Goal: Task Accomplishment & Management: Use online tool/utility

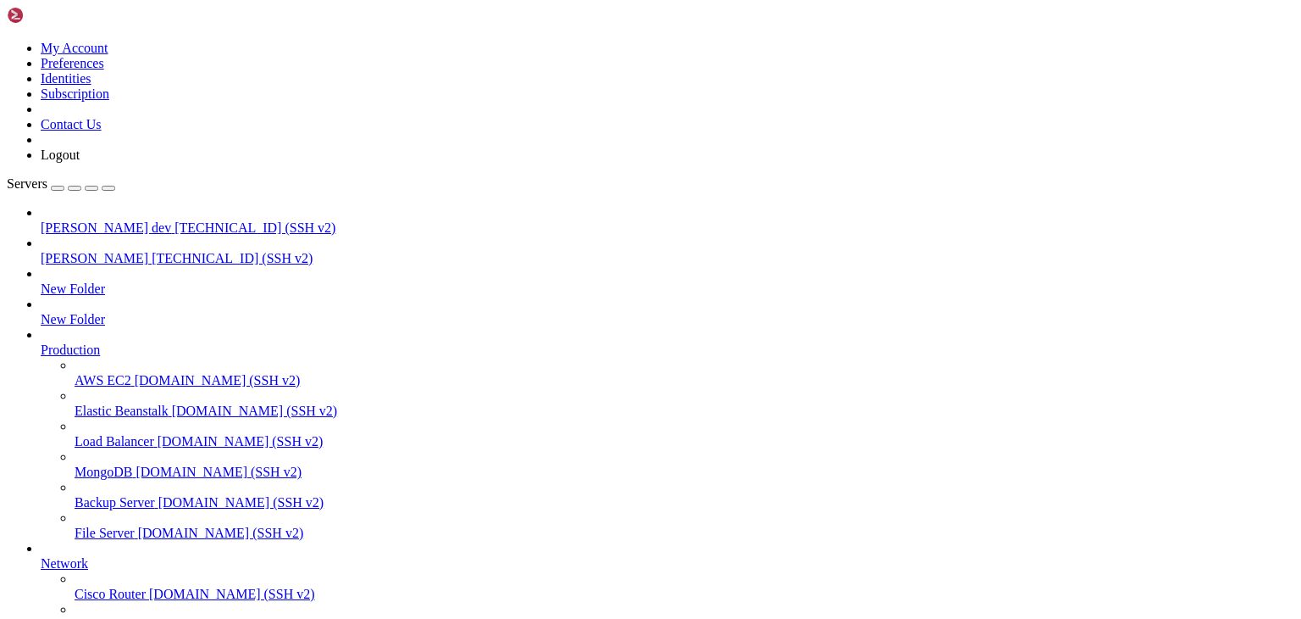
click at [90, 220] on span "[PERSON_NAME] dev" at bounding box center [106, 227] width 130 height 14
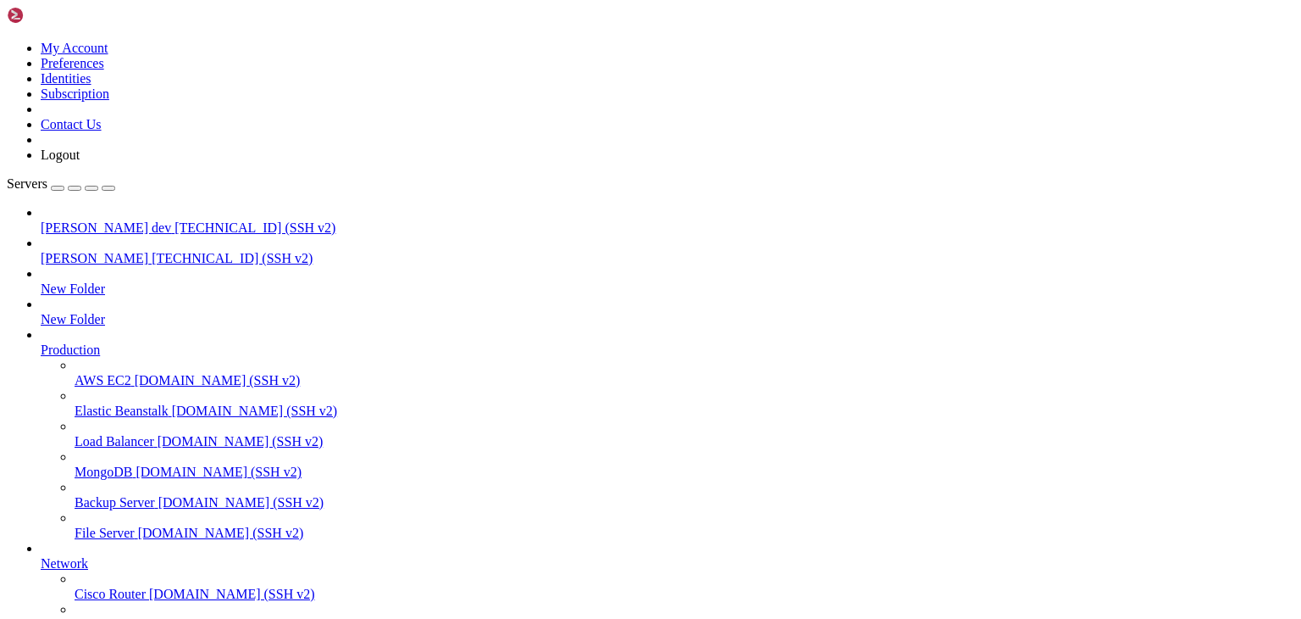
type input "/./"
drag, startPoint x: 423, startPoint y: 14, endPoint x: 403, endPoint y: 24, distance: 22.0
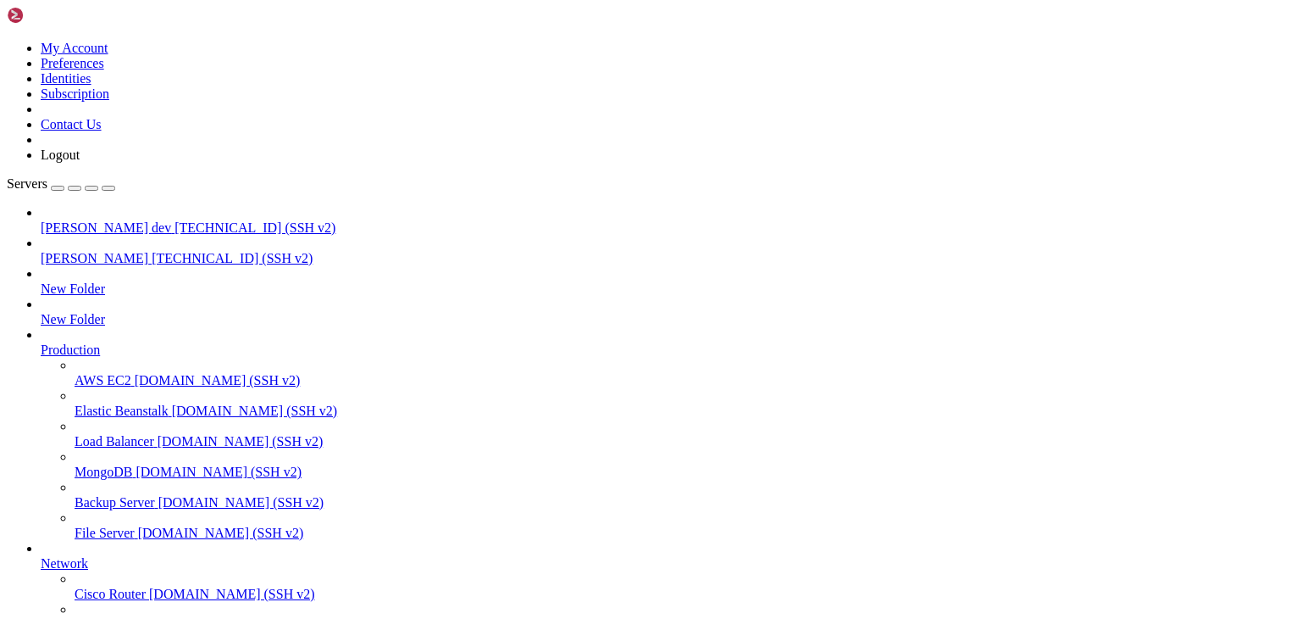
click at [98, 251] on span "[PERSON_NAME]" at bounding box center [95, 258] width 108 height 14
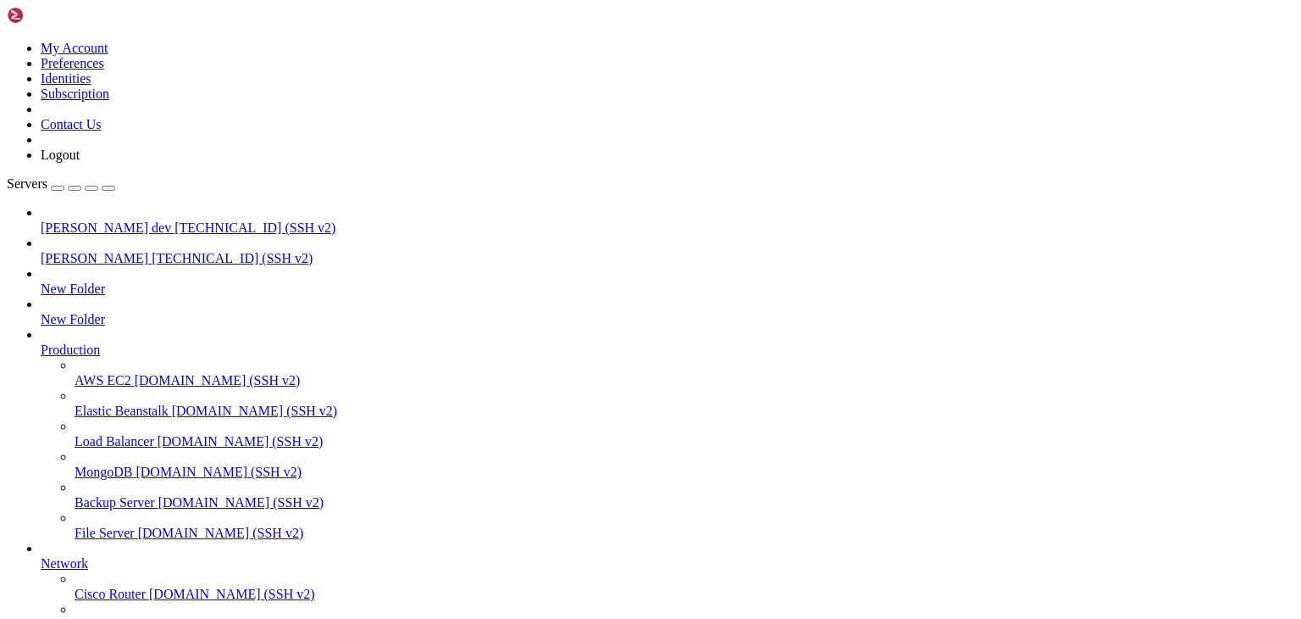
drag, startPoint x: 459, startPoint y: 25, endPoint x: 444, endPoint y: 28, distance: 15.6
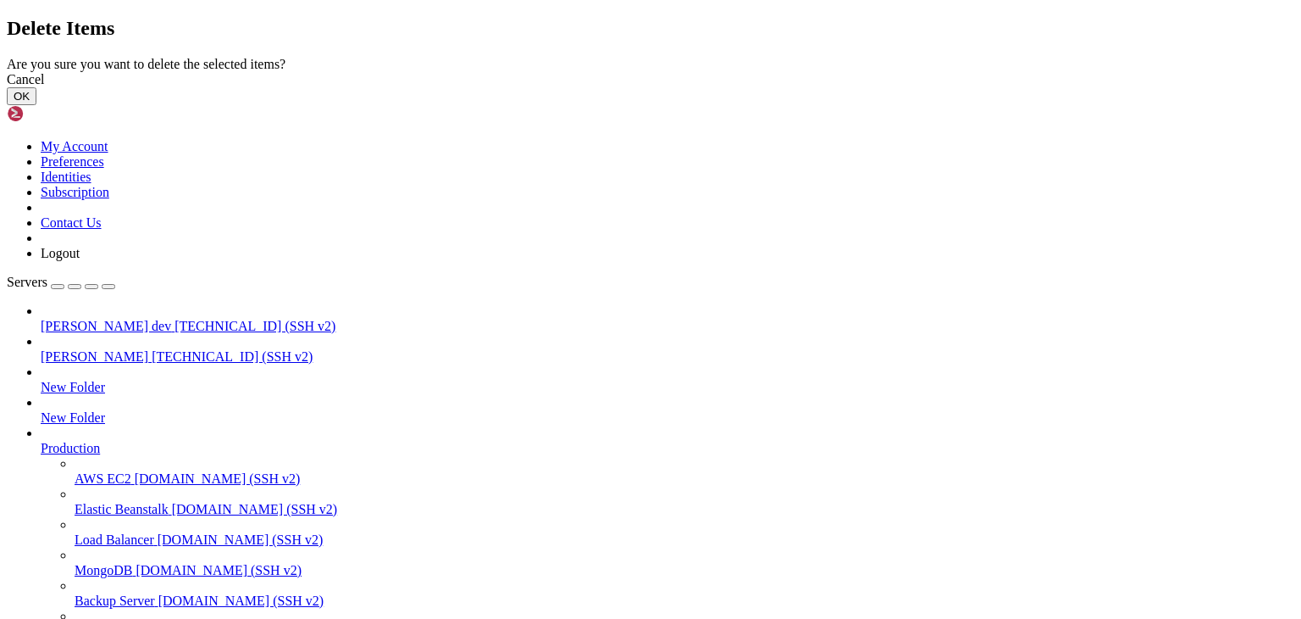
click at [758, 87] on div "Cancel" at bounding box center [651, 79] width 1288 height 15
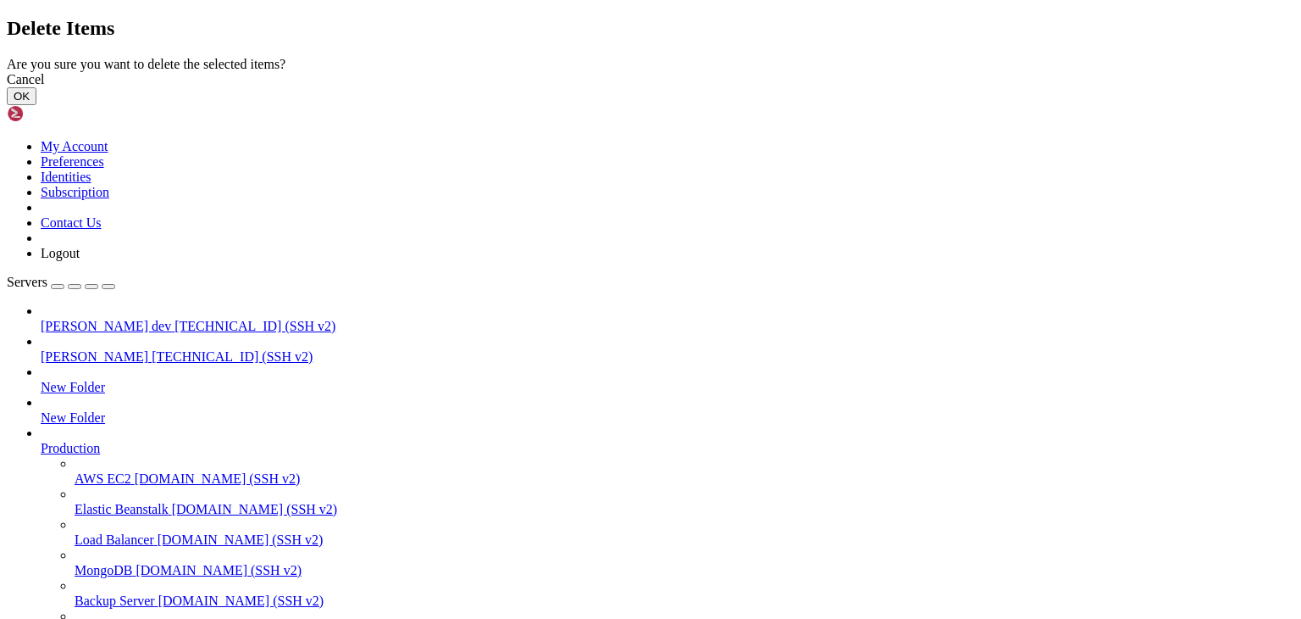
click at [36, 105] on button "OK" at bounding box center [22, 96] width 30 height 18
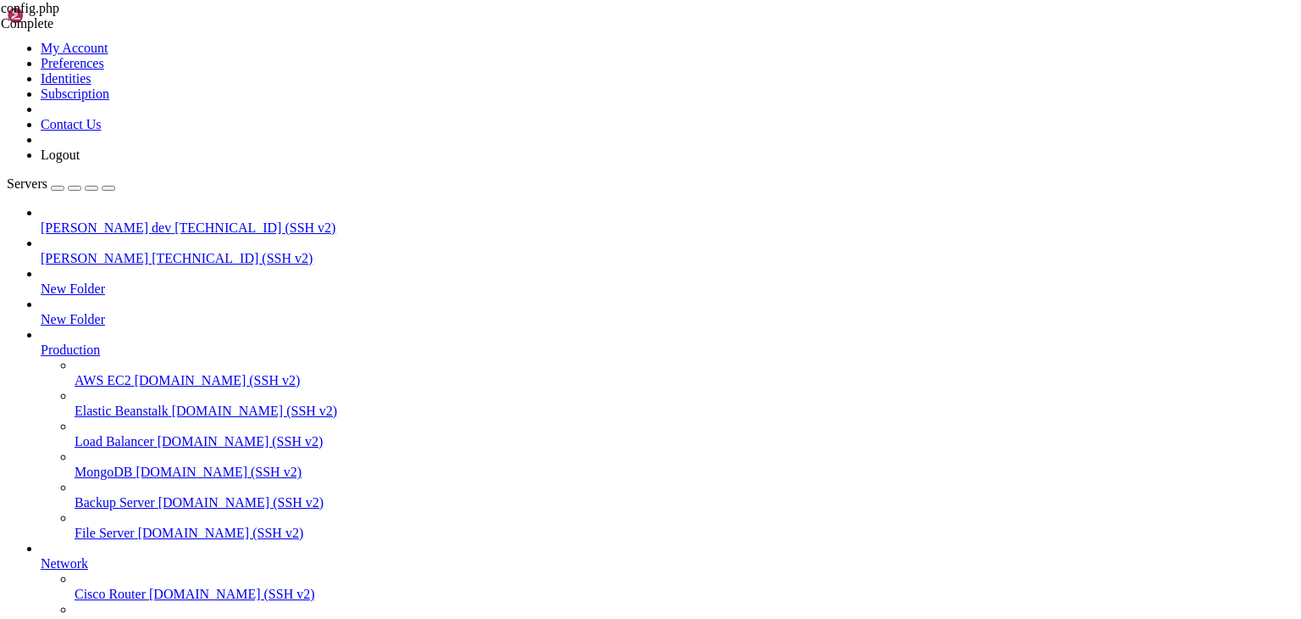
drag, startPoint x: 215, startPoint y: 59, endPoint x: 229, endPoint y: 59, distance: 13.6
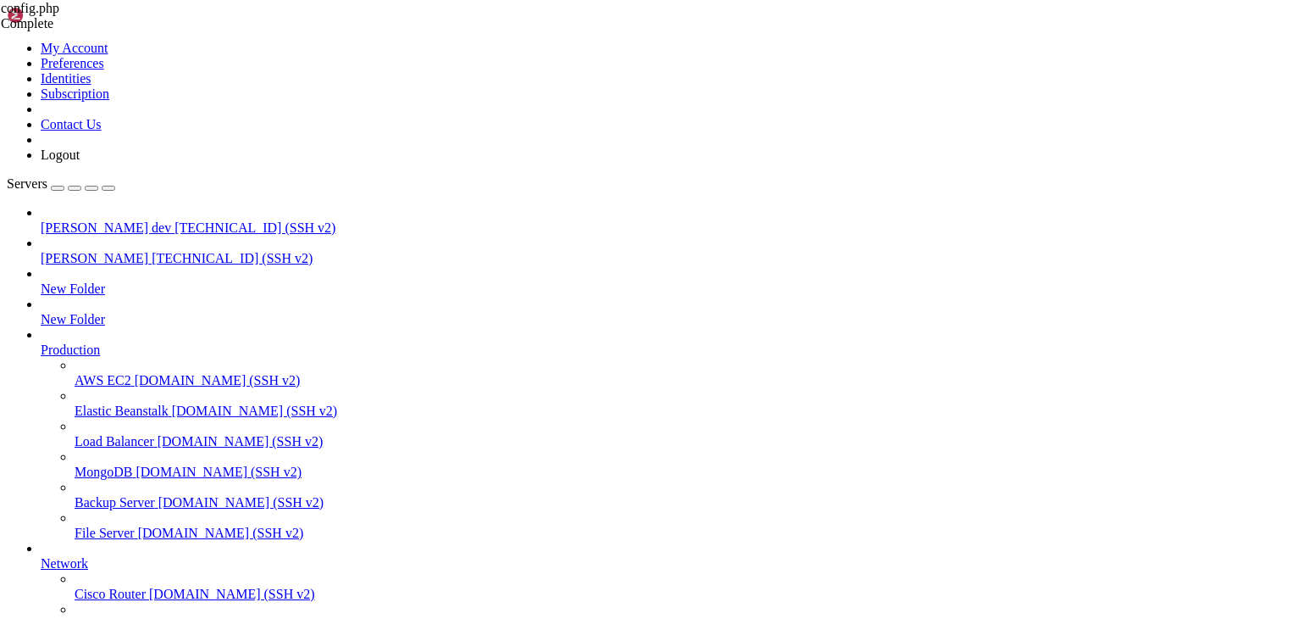
type input "/public_html/bootstrap/cache"
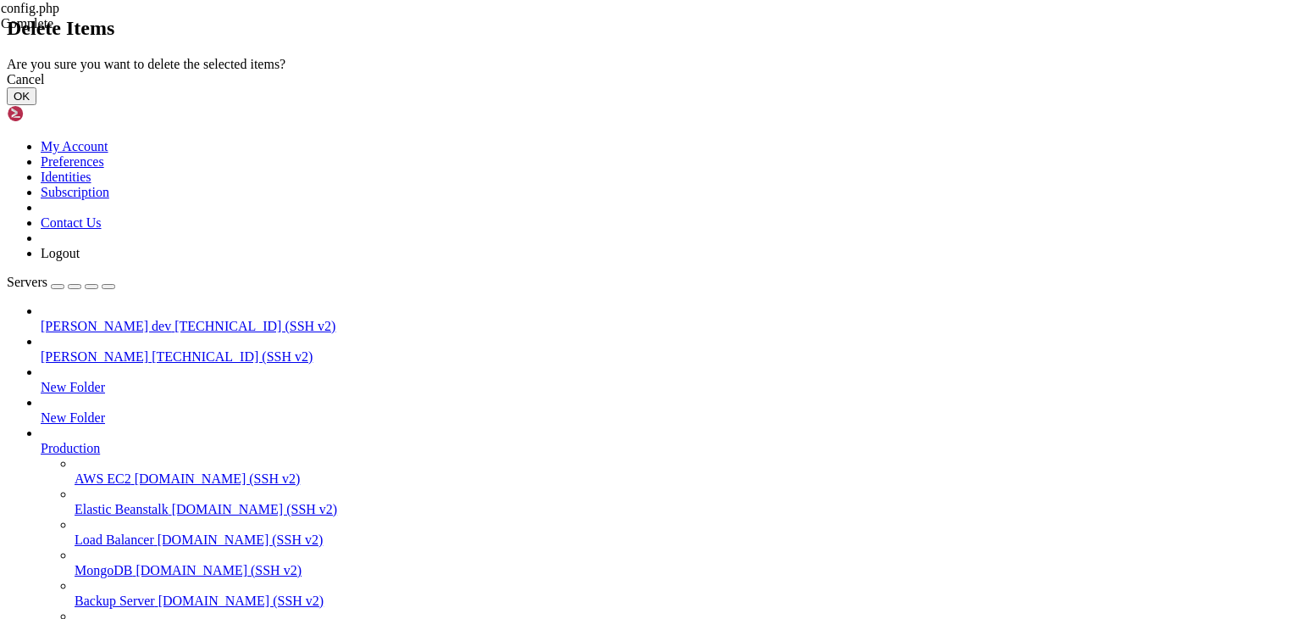
click at [36, 105] on button "OK" at bounding box center [22, 96] width 30 height 18
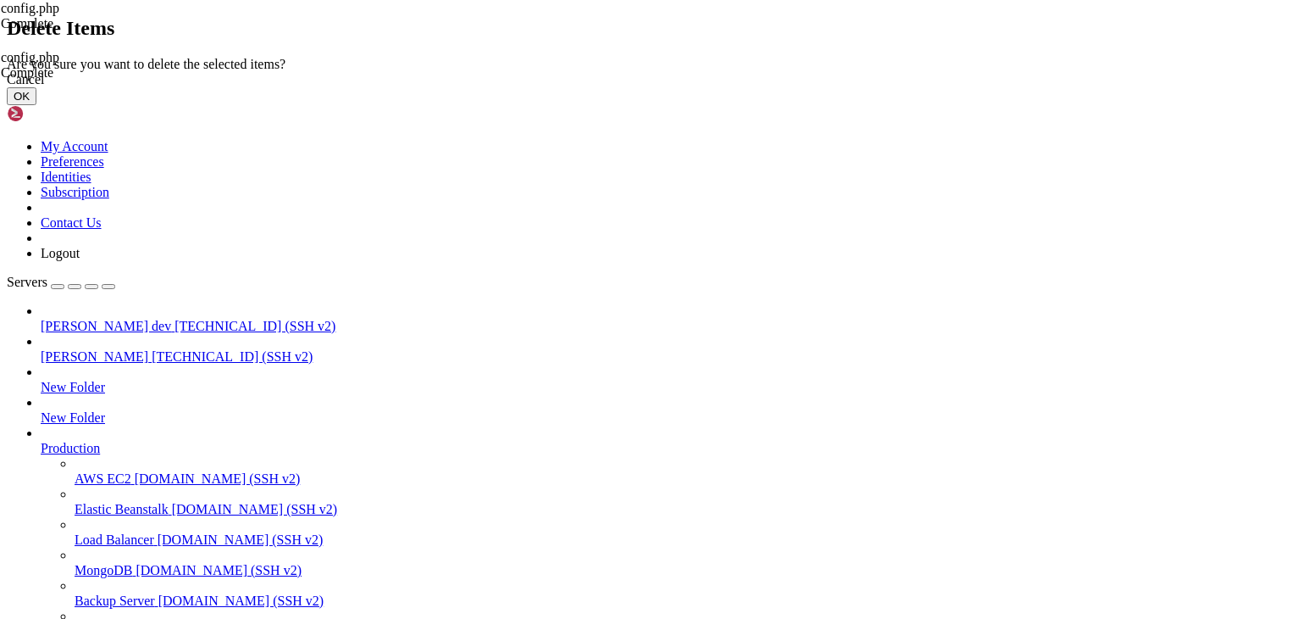
click at [36, 105] on button "OK" at bounding box center [22, 96] width 30 height 18
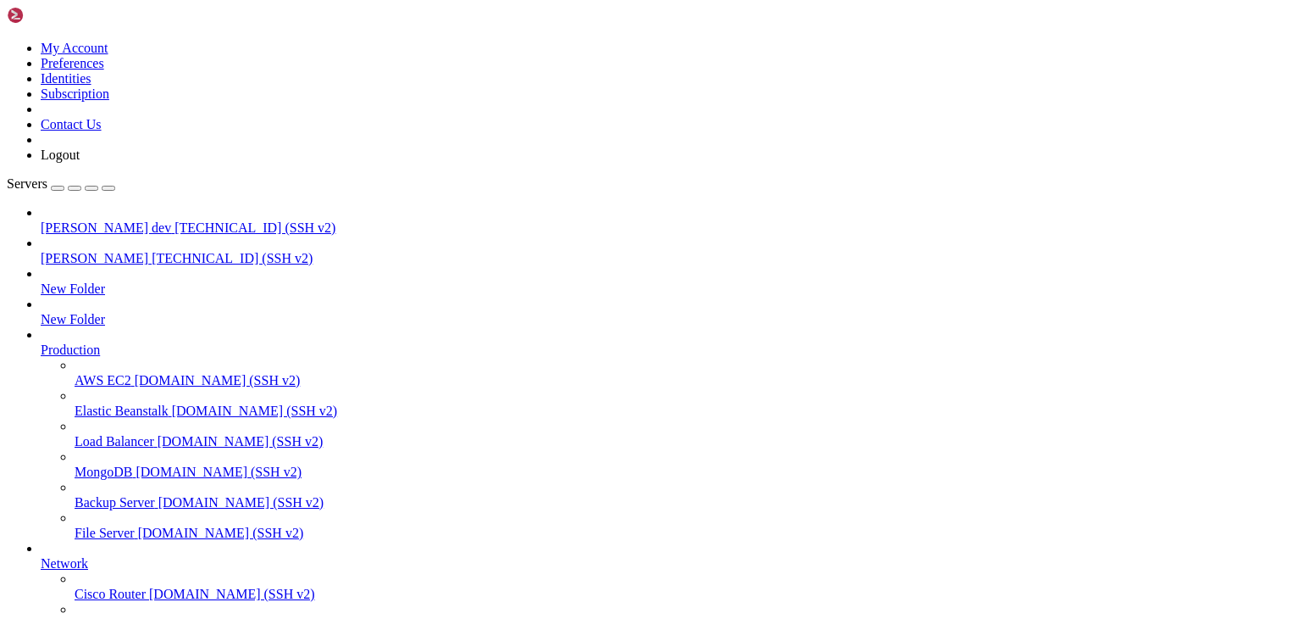
type input "/public_html/bootstrap/cache"
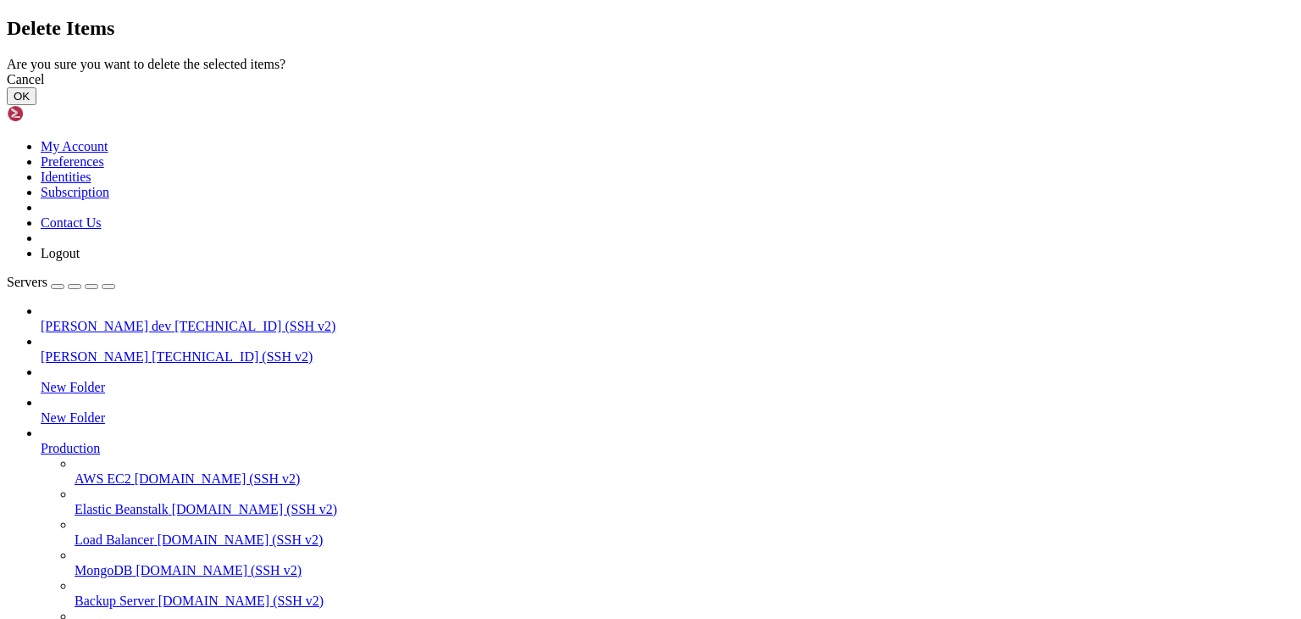
click at [36, 105] on button "OK" at bounding box center [22, 96] width 30 height 18
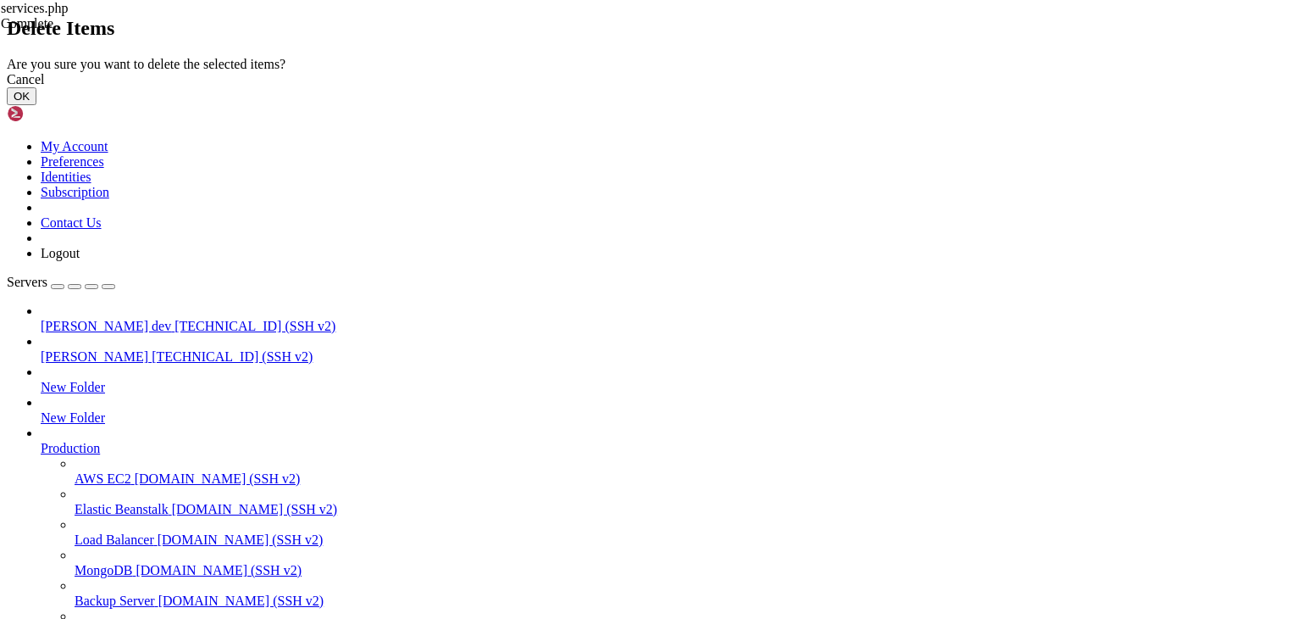
click at [36, 105] on button "OK" at bounding box center [22, 96] width 30 height 18
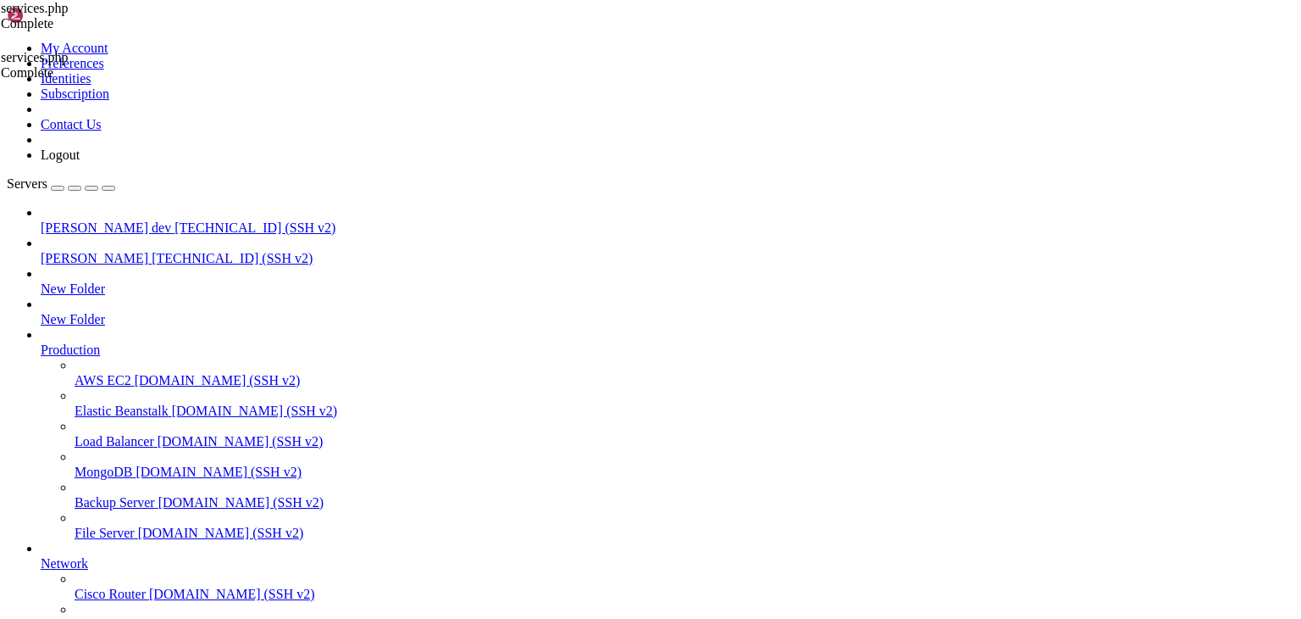
drag, startPoint x: 308, startPoint y: 1698, endPoint x: 286, endPoint y: 1704, distance: 22.8
drag, startPoint x: 346, startPoint y: 1733, endPoint x: 721, endPoint y: 1667, distance: 381.1
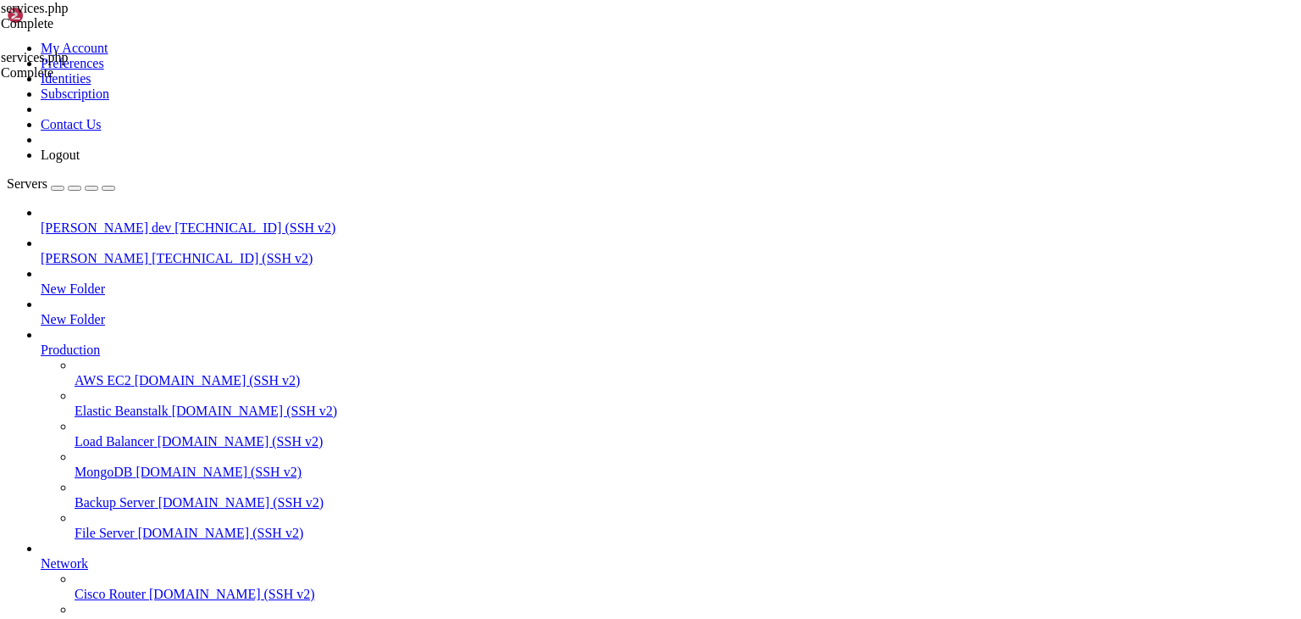
drag, startPoint x: 339, startPoint y: 1718, endPoint x: 638, endPoint y: 1664, distance: 303.8
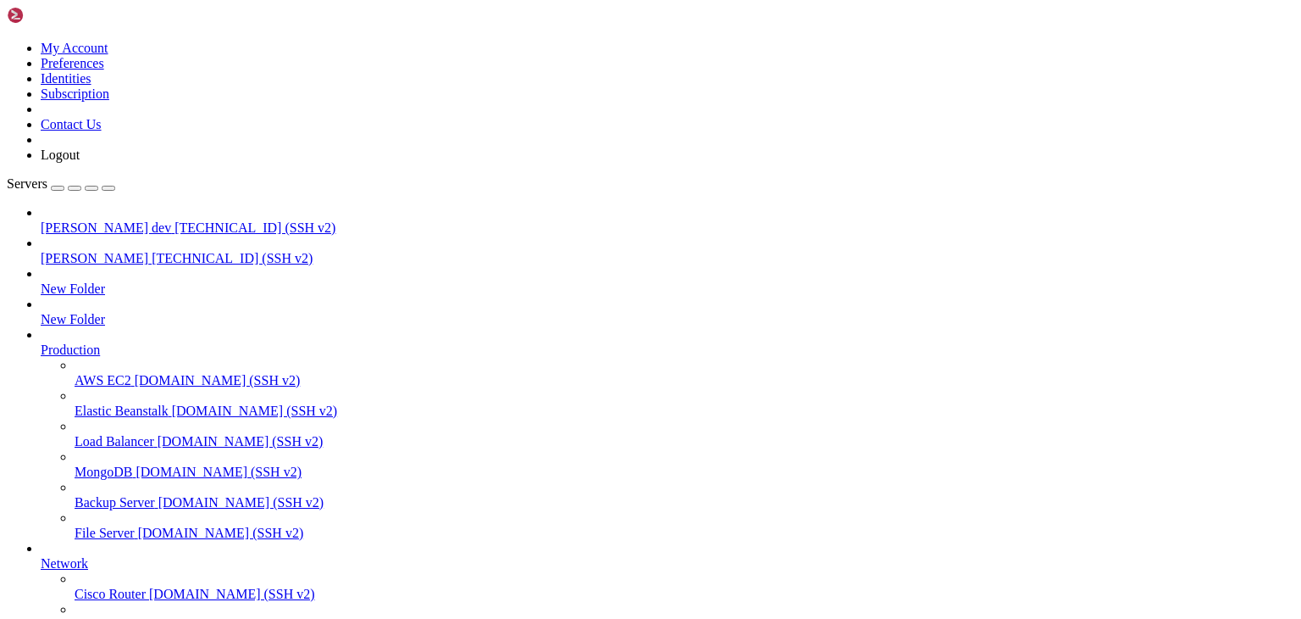
click at [108, 220] on span "[PERSON_NAME] dev" at bounding box center [106, 227] width 130 height 14
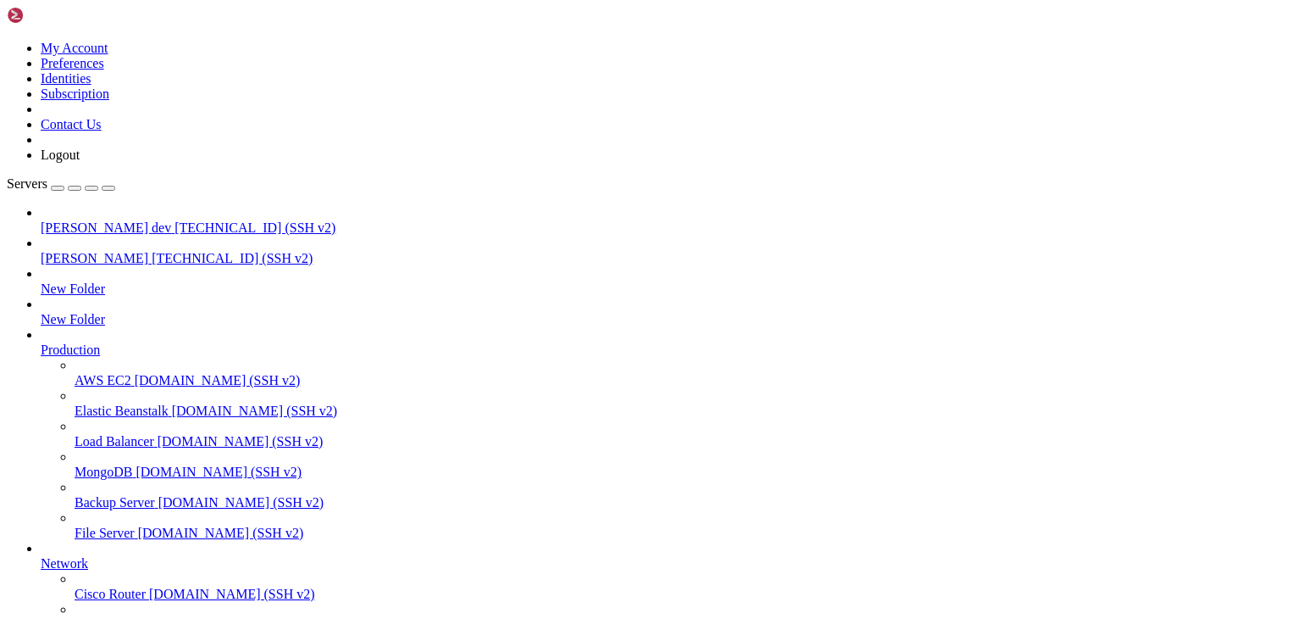
type input "/public_html/bootstrap/cache"
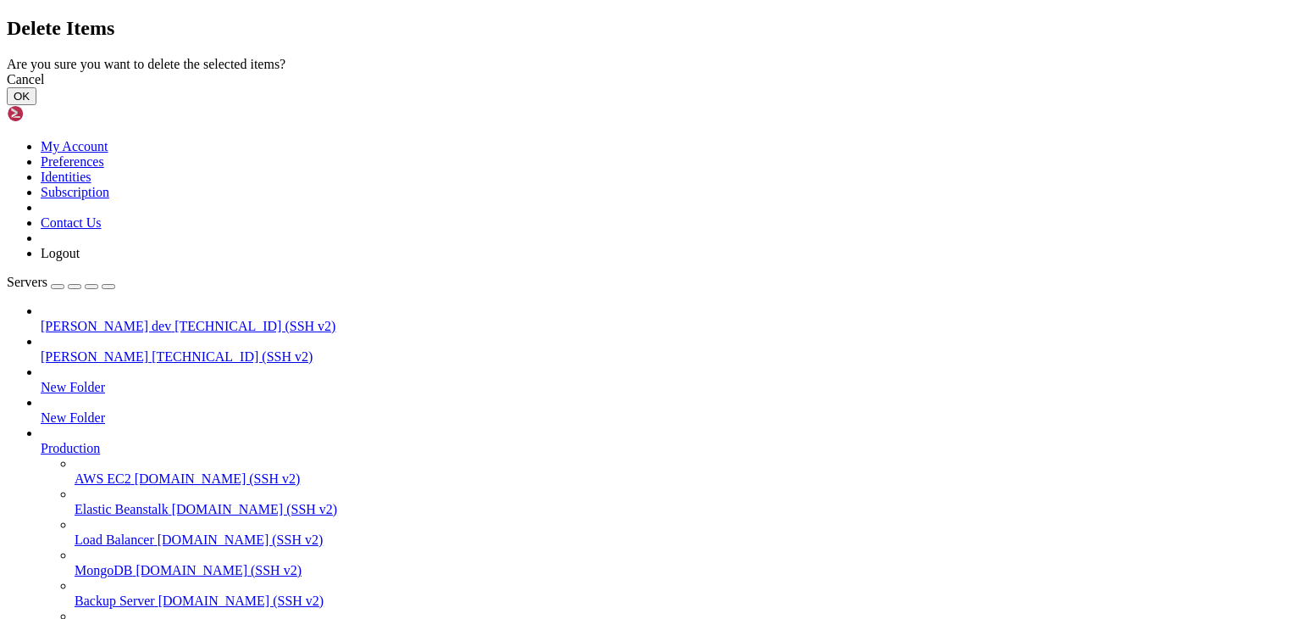
click at [36, 105] on button "OK" at bounding box center [22, 96] width 30 height 18
